Goal: Transaction & Acquisition: Purchase product/service

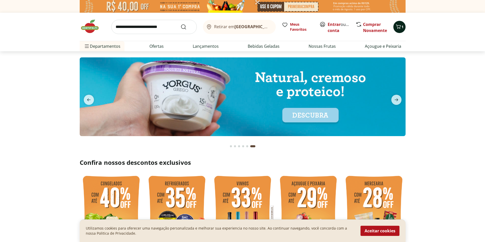
click at [400, 28] on icon "Carrinho" at bounding box center [398, 27] width 6 height 6
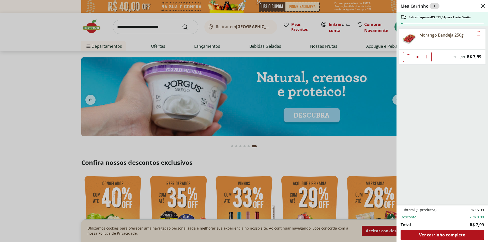
click at [392, 34] on div "Meu Carrinho 1 Faltam apenas R$ 391,01 para Frete Grátis Morango Bandeja 250g *…" at bounding box center [244, 121] width 488 height 242
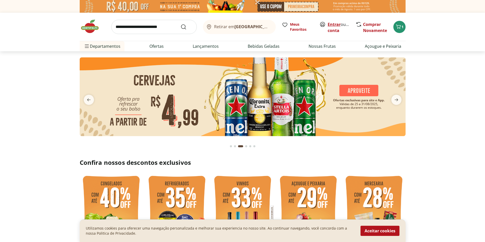
click at [334, 24] on link "Entrar" at bounding box center [333, 25] width 13 height 6
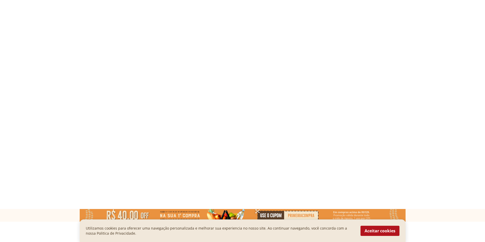
select select "**********"
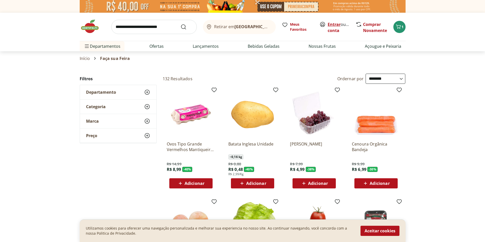
click at [334, 23] on link "Entrar" at bounding box center [333, 25] width 13 height 6
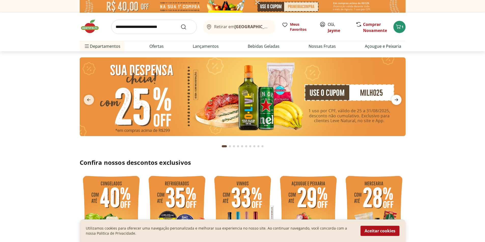
click at [396, 98] on icon "next" at bounding box center [396, 100] width 6 height 6
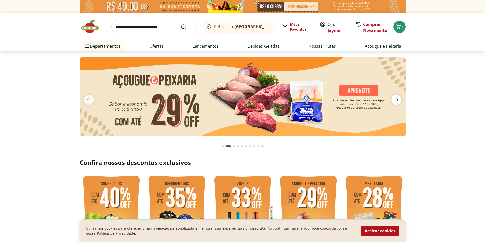
click at [396, 98] on icon "next" at bounding box center [396, 100] width 6 height 6
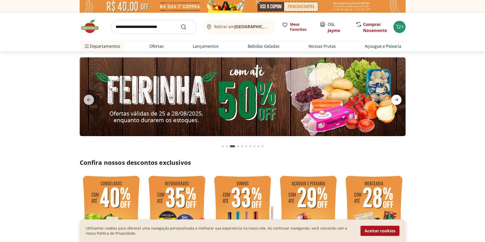
click at [396, 98] on icon "next" at bounding box center [396, 100] width 6 height 6
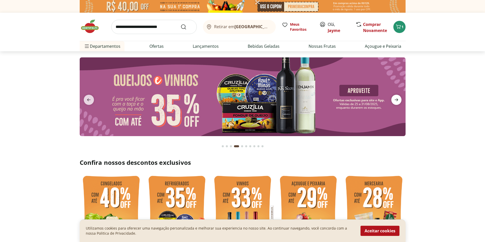
click at [396, 99] on icon "next" at bounding box center [396, 100] width 4 height 3
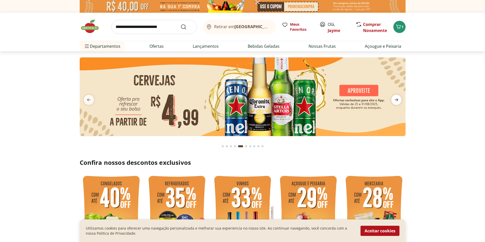
click at [396, 99] on icon "next" at bounding box center [396, 100] width 4 height 3
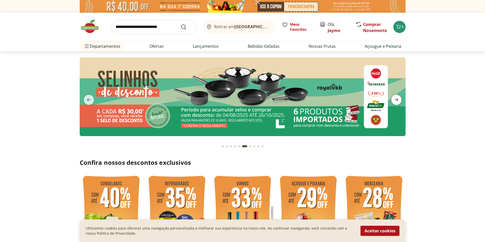
click at [396, 99] on icon "next" at bounding box center [396, 100] width 4 height 3
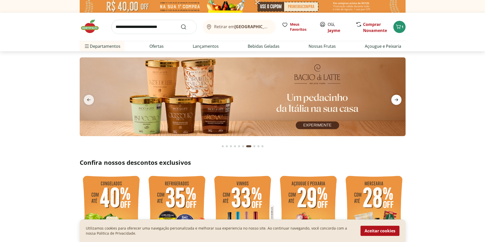
click at [396, 99] on icon "next" at bounding box center [396, 100] width 4 height 3
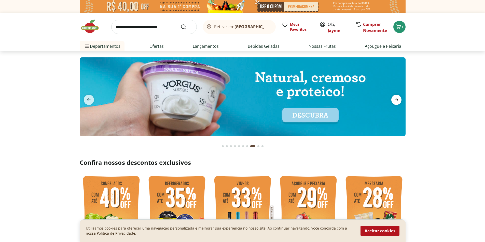
click at [397, 100] on icon "next" at bounding box center [396, 100] width 6 height 6
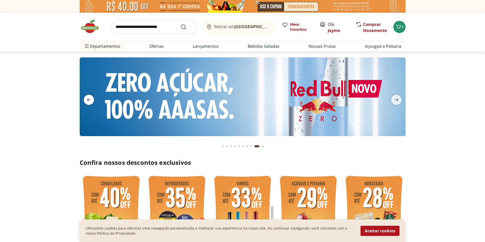
click at [88, 97] on icon "previous" at bounding box center [89, 100] width 6 height 6
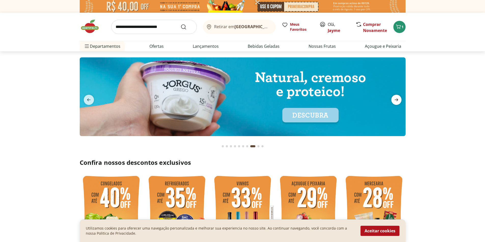
click at [394, 99] on icon "next" at bounding box center [396, 100] width 6 height 6
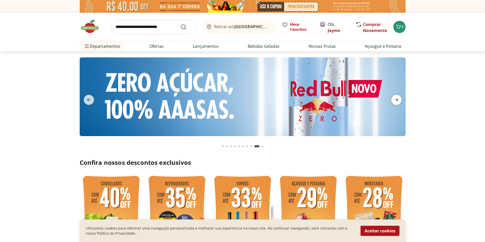
click at [394, 99] on icon "next" at bounding box center [396, 100] width 6 height 6
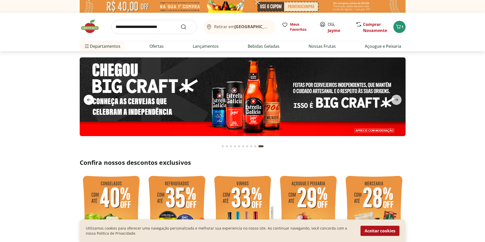
click at [88, 100] on icon "previous" at bounding box center [89, 100] width 4 height 3
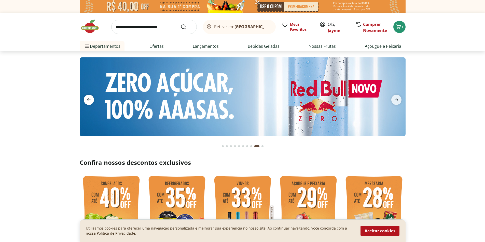
click at [88, 100] on icon "previous" at bounding box center [89, 100] width 4 height 3
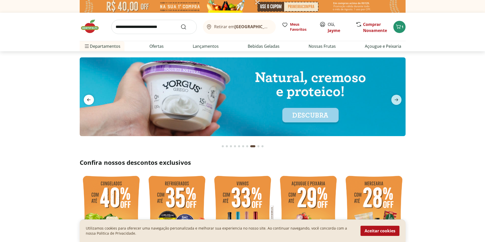
click at [88, 100] on icon "previous" at bounding box center [89, 100] width 4 height 3
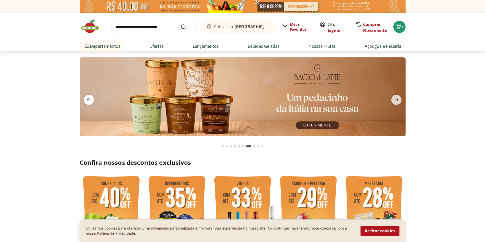
click at [88, 100] on icon "previous" at bounding box center [89, 100] width 4 height 3
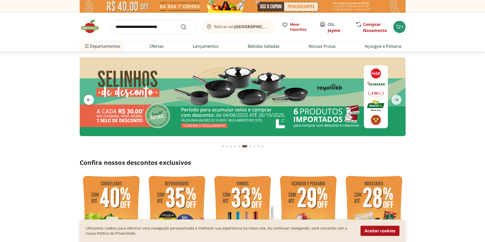
click at [88, 100] on icon "previous" at bounding box center [89, 100] width 4 height 3
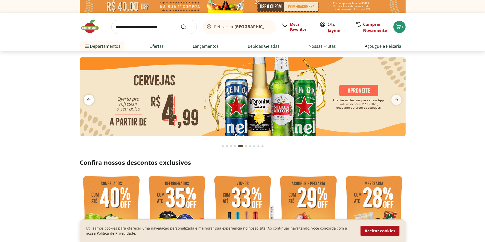
click at [88, 100] on icon "previous" at bounding box center [89, 100] width 4 height 3
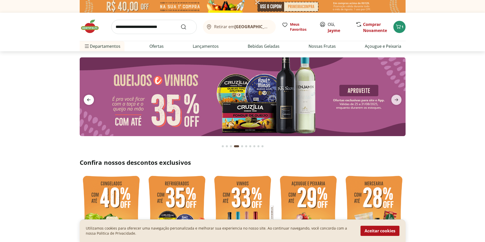
click at [88, 100] on icon "previous" at bounding box center [89, 100] width 4 height 3
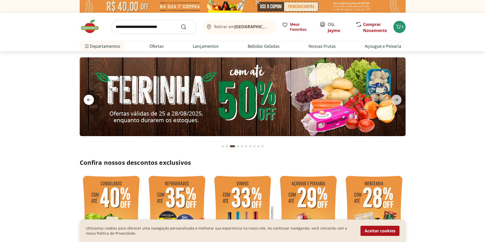
click at [88, 100] on icon "previous" at bounding box center [89, 100] width 4 height 3
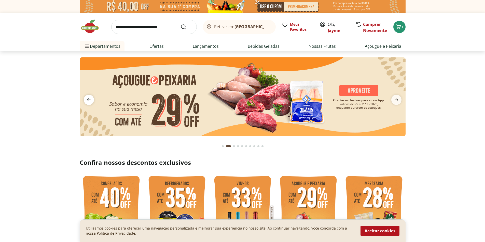
click at [88, 100] on icon "previous" at bounding box center [89, 100] width 4 height 3
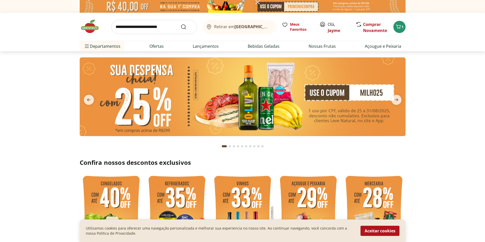
click at [314, 92] on img at bounding box center [243, 96] width 326 height 79
click at [254, 100] on img at bounding box center [243, 96] width 326 height 79
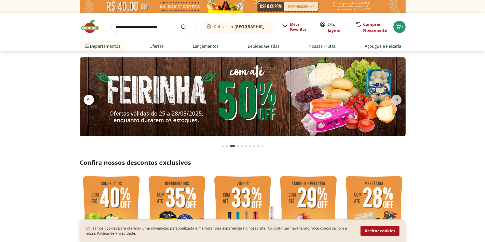
click at [86, 100] on icon "previous" at bounding box center [89, 100] width 6 height 6
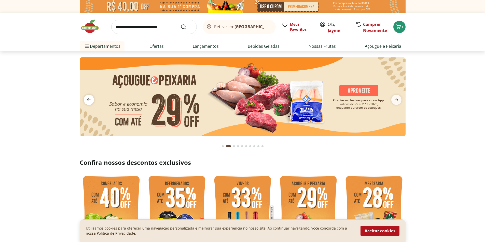
click at [86, 100] on icon "previous" at bounding box center [89, 100] width 6 height 6
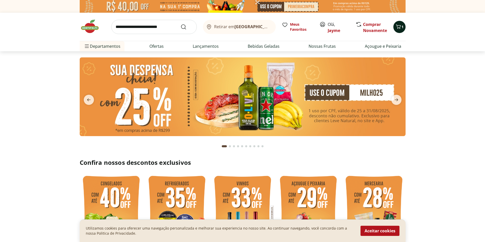
click at [401, 27] on span "1" at bounding box center [402, 26] width 2 height 5
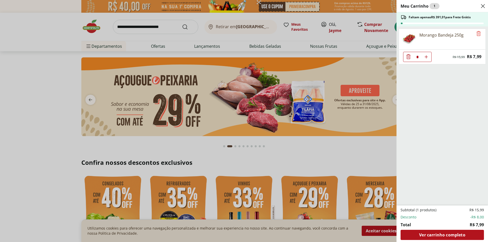
click at [427, 57] on use "Aumentar Quantidade" at bounding box center [427, 57] width 4 height 4
type input "*"
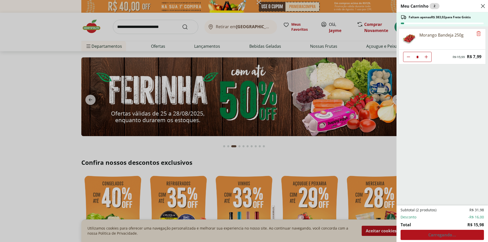
click at [427, 57] on use "Aumentar Quantidade" at bounding box center [427, 57] width 4 height 4
type input "*"
click at [427, 57] on use "Aumentar Quantidade" at bounding box center [427, 57] width 4 height 4
type input "*"
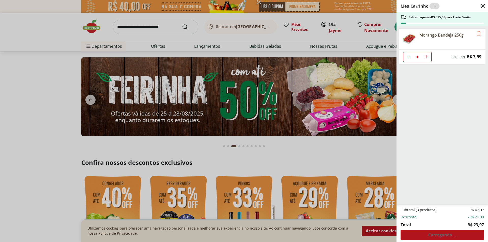
type input "*"
click at [427, 57] on use "Aumentar Quantidade" at bounding box center [427, 57] width 4 height 4
type input "*"
click at [427, 57] on use "Aumentar Quantidade" at bounding box center [427, 57] width 4 height 4
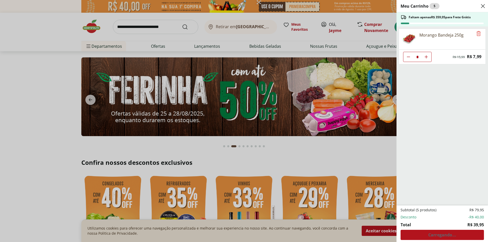
type input "*"
click at [427, 57] on use "Aumentar Quantidade" at bounding box center [427, 57] width 4 height 4
type input "*"
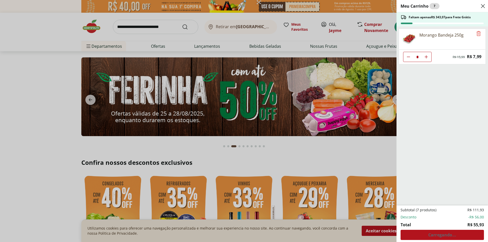
click at [427, 57] on use "Aumentar Quantidade" at bounding box center [427, 57] width 4 height 4
type input "*"
click at [427, 57] on use "Aumentar Quantidade" at bounding box center [427, 57] width 4 height 4
type input "*"
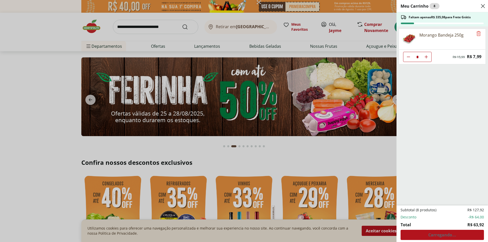
type input "*"
click at [427, 57] on use "Aumentar Quantidade" at bounding box center [427, 57] width 4 height 4
type input "**"
click at [427, 57] on use "Aumentar Quantidade" at bounding box center [427, 57] width 4 height 4
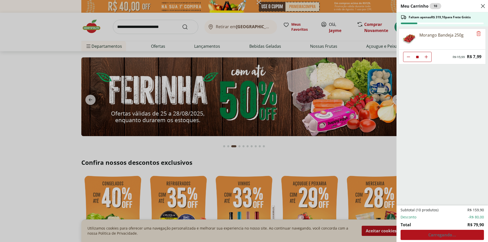
type input "**"
click at [407, 56] on icon "Diminuir Quantidade" at bounding box center [409, 57] width 4 height 4
type input "**"
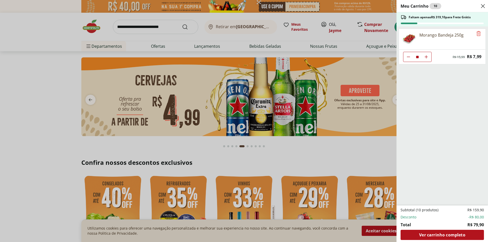
click at [90, 100] on div "Meu Carrinho 10 Faltam apenas R$ 319,10 para Frete Grátis Morango Bandeja 250g …" at bounding box center [244, 121] width 488 height 242
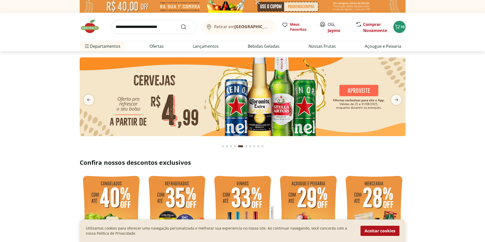
click at [90, 100] on icon "previous" at bounding box center [89, 100] width 4 height 3
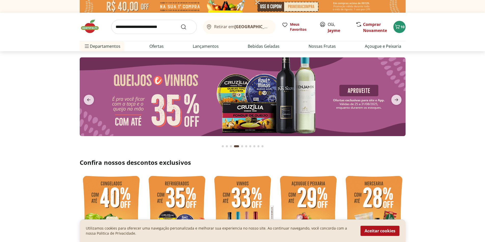
click at [90, 100] on icon "previous" at bounding box center [89, 100] width 4 height 3
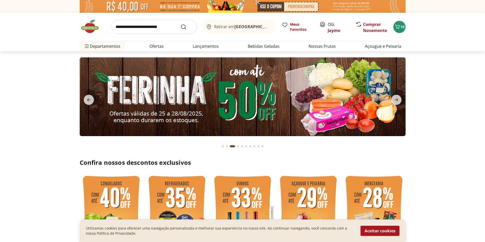
click at [90, 100] on icon "previous" at bounding box center [89, 100] width 4 height 3
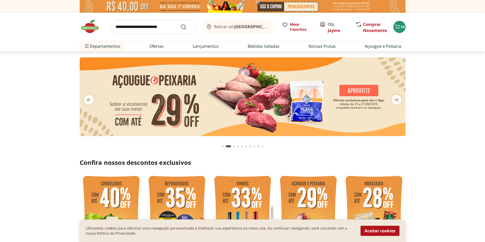
click at [90, 100] on icon "previous" at bounding box center [89, 100] width 4 height 3
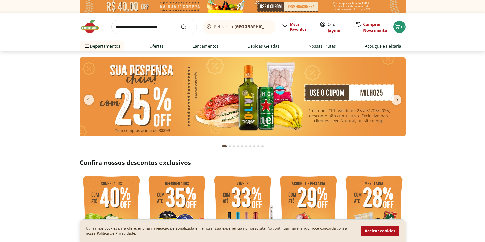
click at [251, 108] on img at bounding box center [243, 96] width 326 height 79
click at [333, 91] on img at bounding box center [243, 96] width 326 height 79
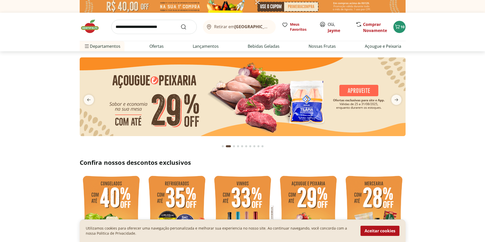
click at [360, 98] on img at bounding box center [243, 96] width 326 height 79
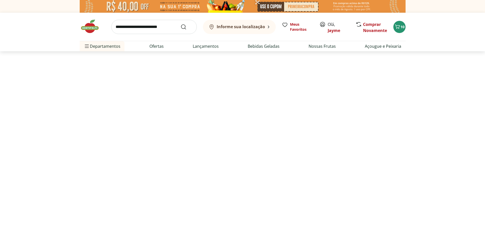
select select "**********"
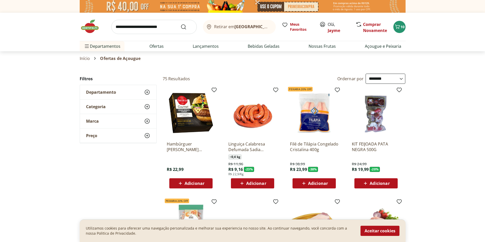
click at [87, 26] on img at bounding box center [92, 26] width 25 height 15
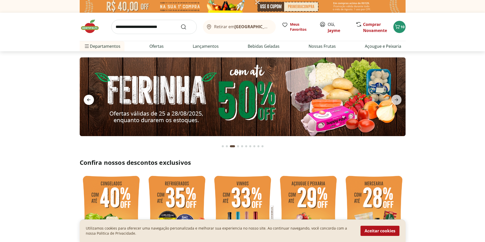
click at [90, 101] on icon "previous" at bounding box center [89, 100] width 6 height 6
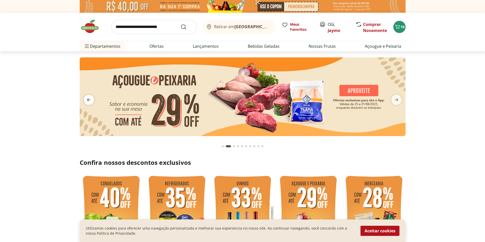
click at [90, 101] on icon "previous" at bounding box center [89, 100] width 6 height 6
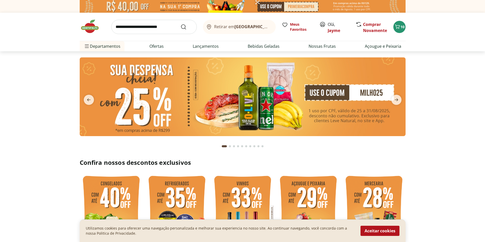
click at [195, 95] on img at bounding box center [243, 96] width 326 height 79
click at [154, 104] on img at bounding box center [243, 96] width 326 height 79
click at [137, 74] on img at bounding box center [243, 96] width 326 height 79
click at [125, 101] on img at bounding box center [243, 96] width 326 height 79
click at [151, 108] on img at bounding box center [243, 96] width 326 height 79
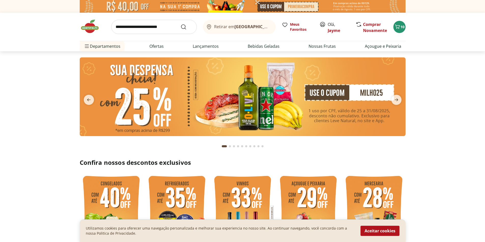
click at [177, 109] on img at bounding box center [243, 96] width 326 height 79
click at [220, 94] on img at bounding box center [243, 96] width 326 height 79
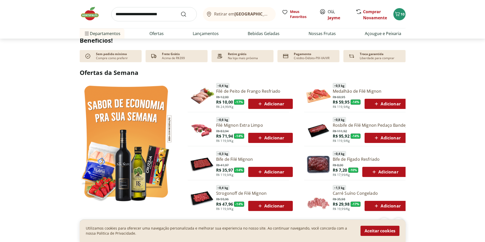
scroll to position [229, 0]
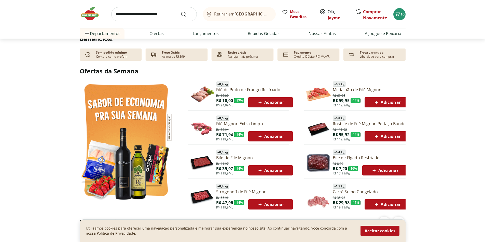
click at [370, 169] on div "Adicionar" at bounding box center [384, 170] width 36 height 9
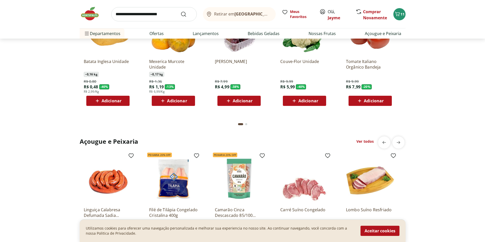
scroll to position [483, 0]
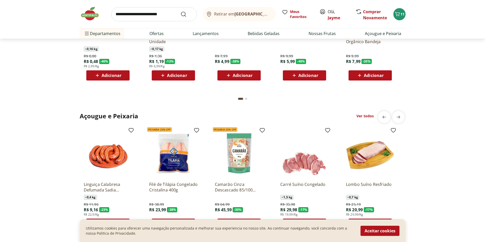
click at [238, 75] on span "Adicionar" at bounding box center [242, 76] width 20 height 4
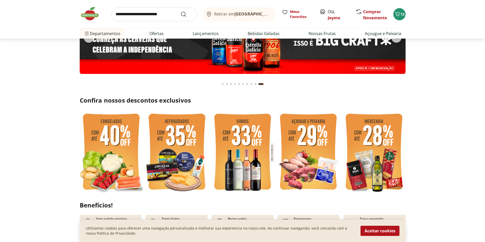
scroll to position [0, 0]
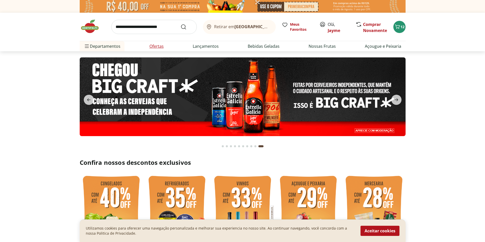
click at [158, 45] on link "Ofertas" at bounding box center [156, 46] width 14 height 6
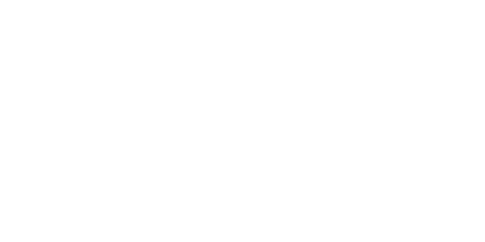
select select "**********"
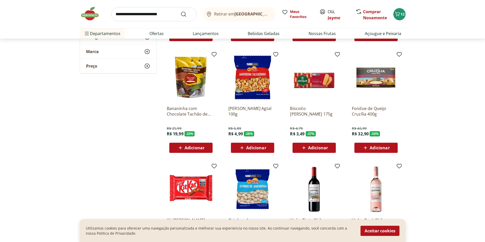
scroll to position [153, 0]
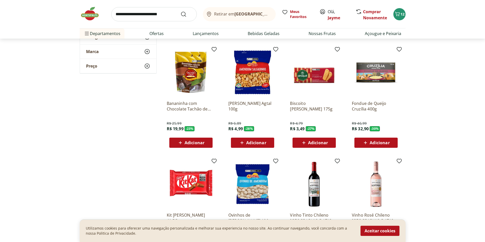
click at [312, 143] on span "Adicionar" at bounding box center [318, 143] width 20 height 4
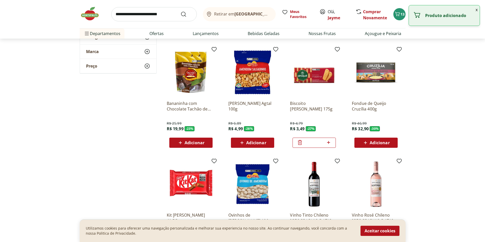
click at [328, 143] on icon at bounding box center [328, 142] width 3 height 3
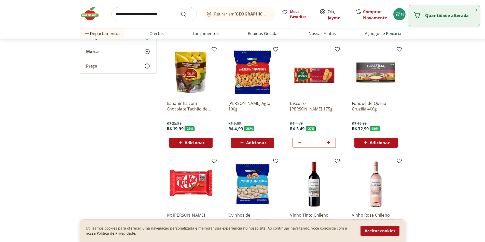
click at [299, 143] on icon at bounding box center [299, 143] width 3 height 1
type input "*"
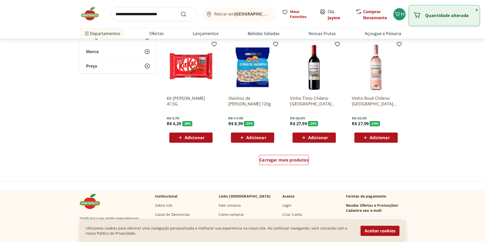
scroll to position [280, 0]
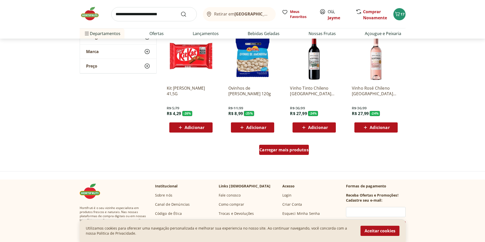
click at [297, 150] on span "Carregar mais produtos" at bounding box center [283, 150] width 49 height 4
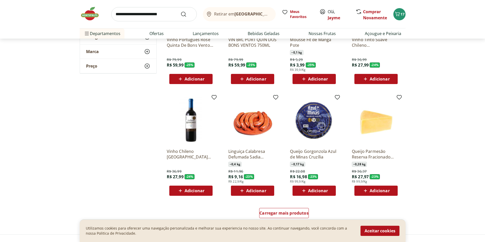
scroll to position [560, 0]
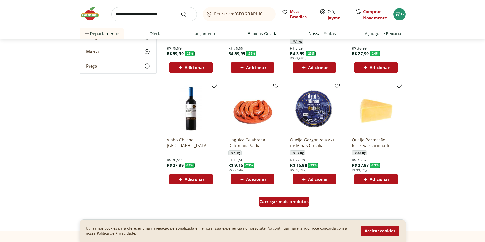
click at [280, 202] on span "Carregar mais produtos" at bounding box center [283, 202] width 49 height 4
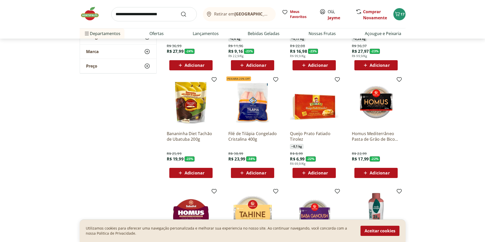
scroll to position [687, 0]
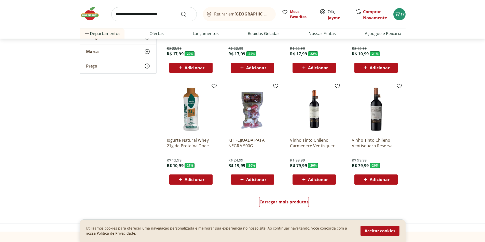
scroll to position [890, 0]
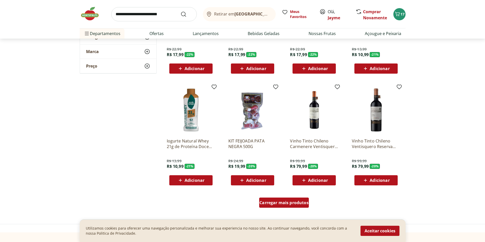
click at [278, 201] on span "Carregar mais produtos" at bounding box center [283, 203] width 49 height 4
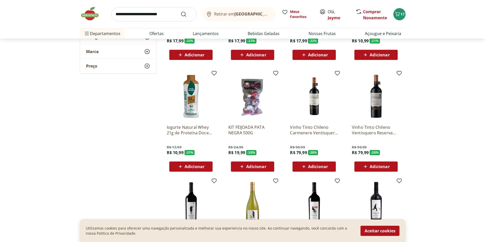
scroll to position [916, 0]
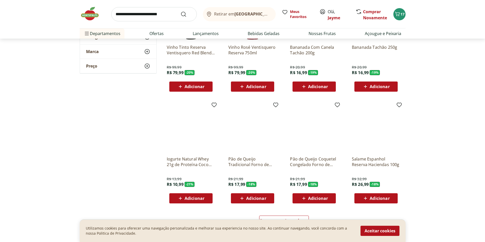
scroll to position [1221, 0]
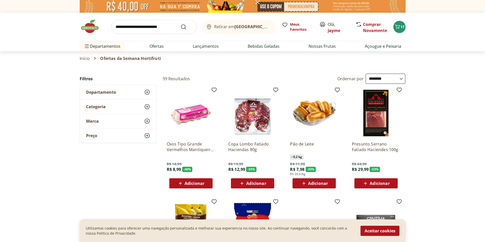
select select "**********"
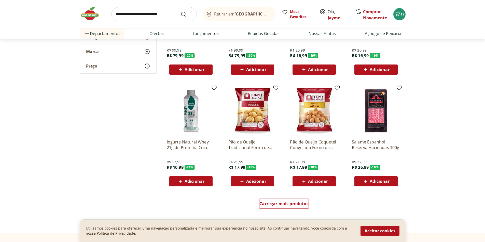
click at [251, 180] on span "Adicionar" at bounding box center [256, 182] width 20 height 4
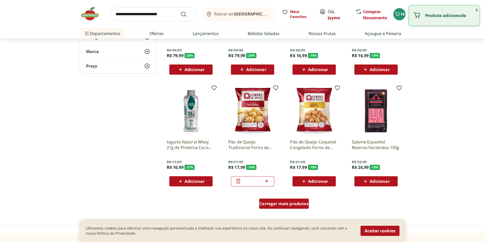
click at [293, 204] on span "Carregar mais produtos" at bounding box center [283, 204] width 49 height 4
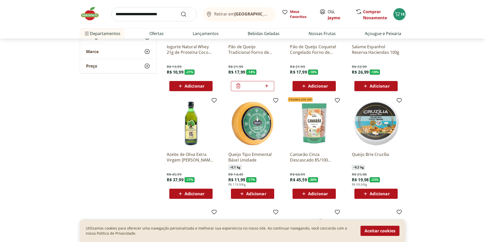
scroll to position [1323, 0]
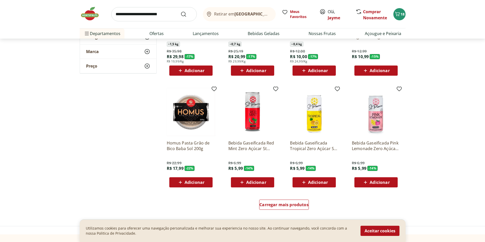
scroll to position [1577, 0]
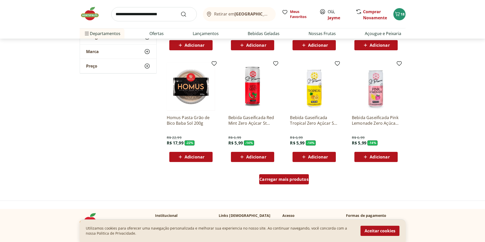
click at [277, 181] on span "Carregar mais produtos" at bounding box center [283, 180] width 49 height 4
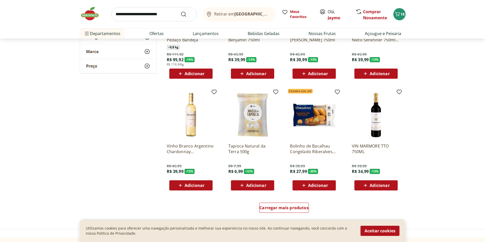
scroll to position [1882, 0]
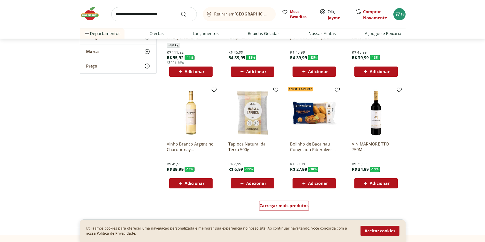
click at [306, 181] on icon at bounding box center [303, 184] width 6 height 6
click at [284, 207] on span "Carregar mais produtos" at bounding box center [283, 206] width 49 height 4
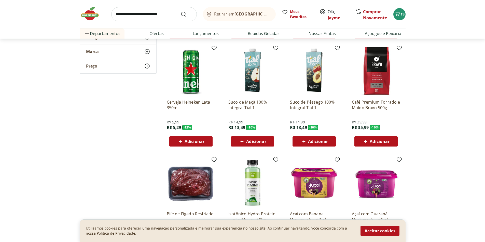
scroll to position [2035, 0]
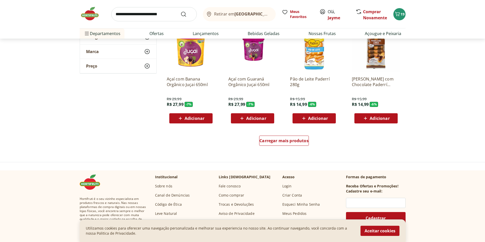
scroll to position [2289, 0]
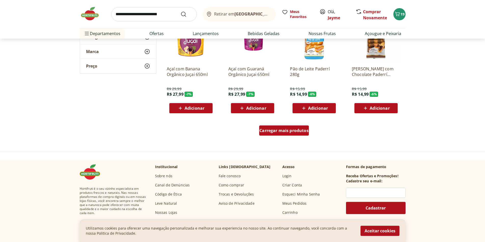
click at [291, 134] on div "Carregar mais produtos" at bounding box center [284, 131] width 50 height 10
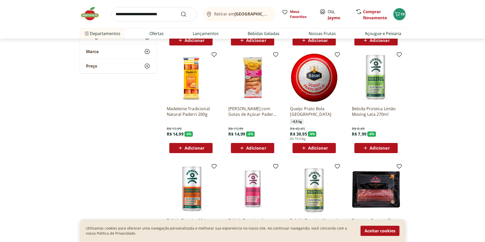
scroll to position [2391, 0]
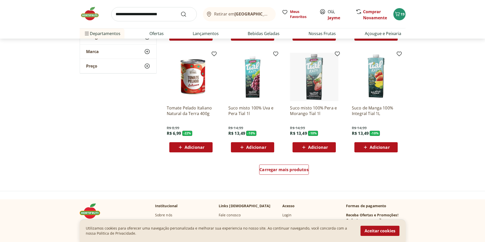
scroll to position [2594, 0]
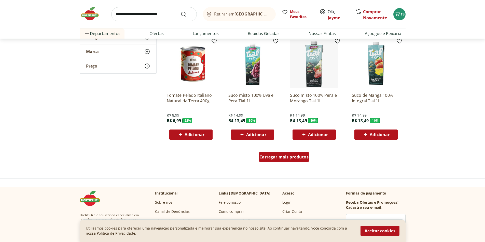
click at [279, 158] on span "Carregar mais produtos" at bounding box center [283, 157] width 49 height 4
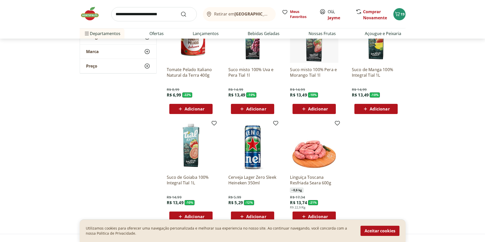
scroll to position [2645, 0]
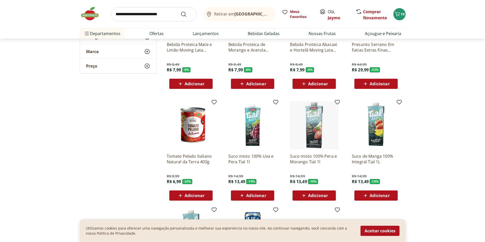
scroll to position [2569, 0]
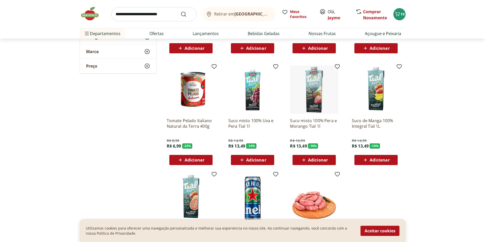
click at [372, 157] on span "Adicionar" at bounding box center [375, 160] width 27 height 6
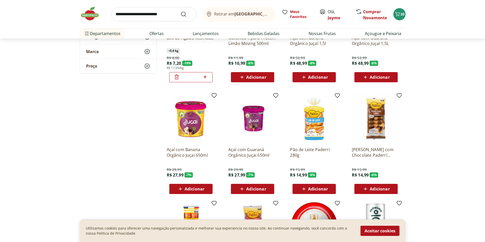
scroll to position [2137, 0]
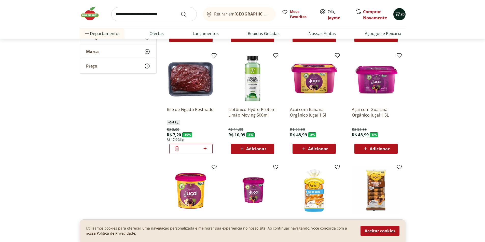
click at [398, 13] on icon "Carrinho" at bounding box center [397, 14] width 6 height 6
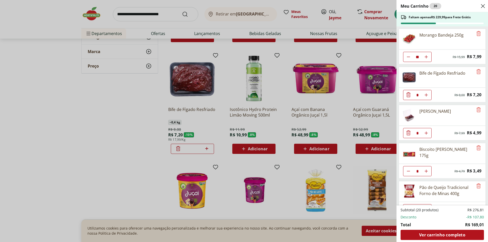
click at [379, 57] on div "Meu Carrinho 20 Faltam apenas R$ 229,99 para Frete Grátis Morango Bandeja 250g …" at bounding box center [244, 121] width 488 height 242
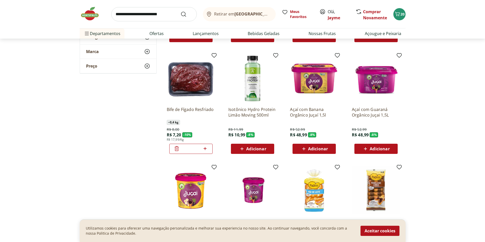
click at [145, 15] on input "search" at bounding box center [153, 14] width 85 height 14
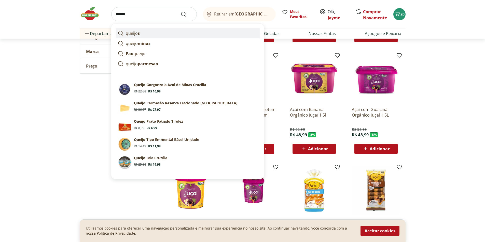
click at [139, 35] on link "queijo s" at bounding box center [187, 33] width 144 height 10
type input "*******"
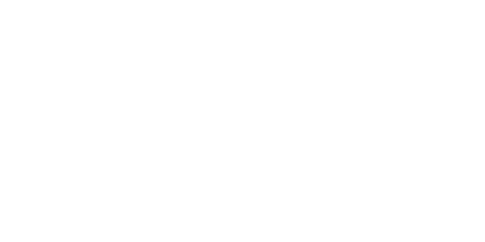
select select "**********"
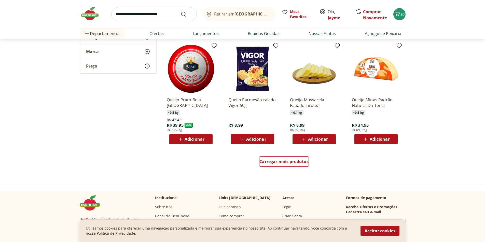
scroll to position [305, 0]
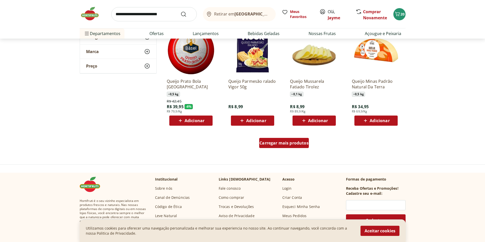
click at [281, 143] on span "Carregar mais produtos" at bounding box center [283, 143] width 49 height 4
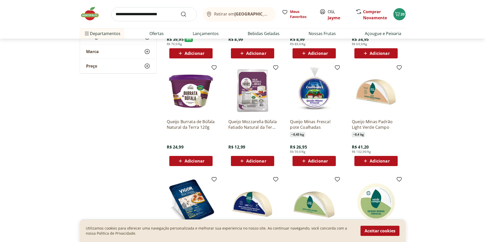
scroll to position [382, 0]
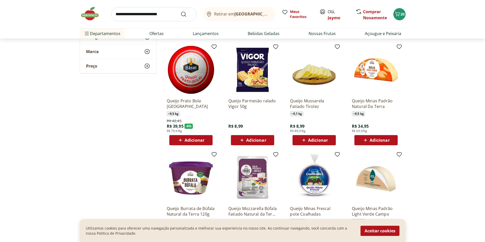
scroll to position [280, 0]
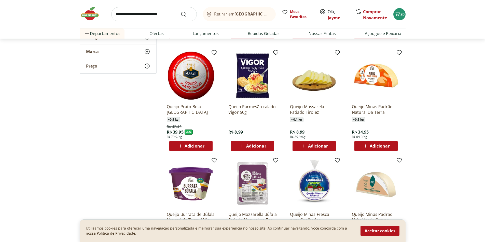
click at [373, 147] on span "Adicionar" at bounding box center [379, 146] width 20 height 4
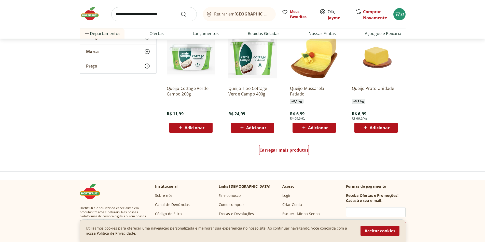
scroll to position [636, 0]
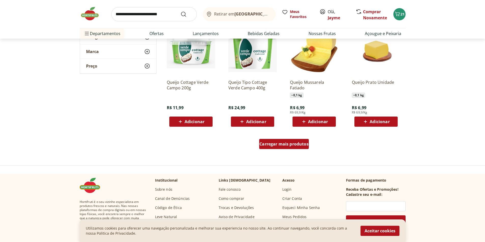
click at [290, 143] on span "Carregar mais produtos" at bounding box center [283, 144] width 49 height 4
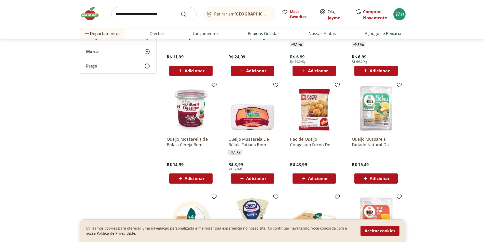
scroll to position [712, 0]
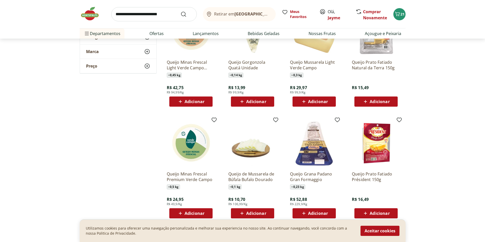
scroll to position [890, 0]
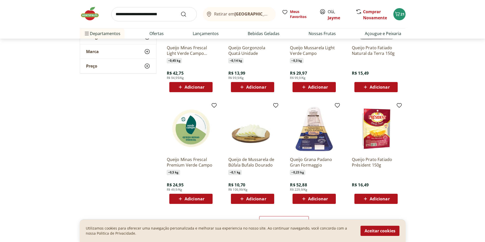
click at [197, 199] on span "Adicionar" at bounding box center [194, 199] width 20 height 4
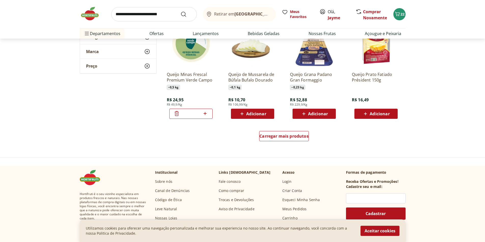
scroll to position [992, 0]
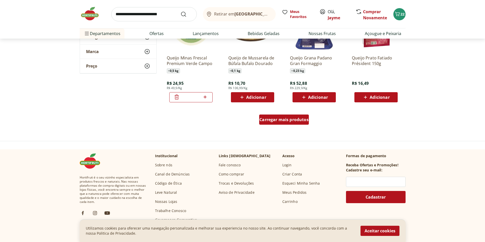
click at [283, 118] on span "Carregar mais produtos" at bounding box center [283, 120] width 49 height 4
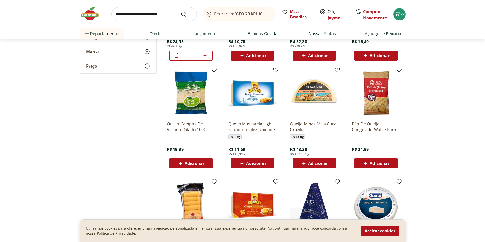
scroll to position [1068, 0]
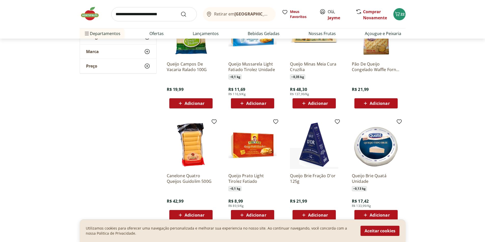
scroll to position [1017, 0]
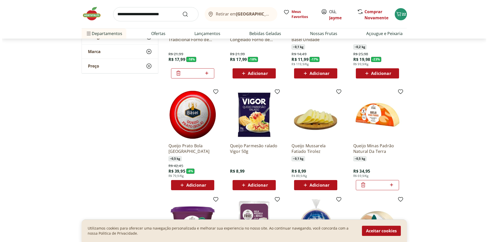
scroll to position [29, 0]
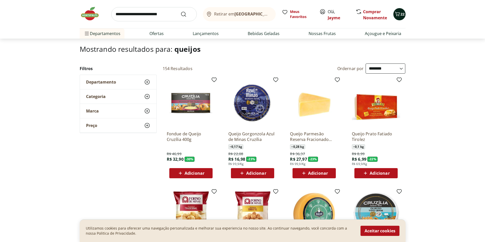
click at [400, 13] on span "22" at bounding box center [402, 14] width 4 height 5
